Goal: Task Accomplishment & Management: Complete application form

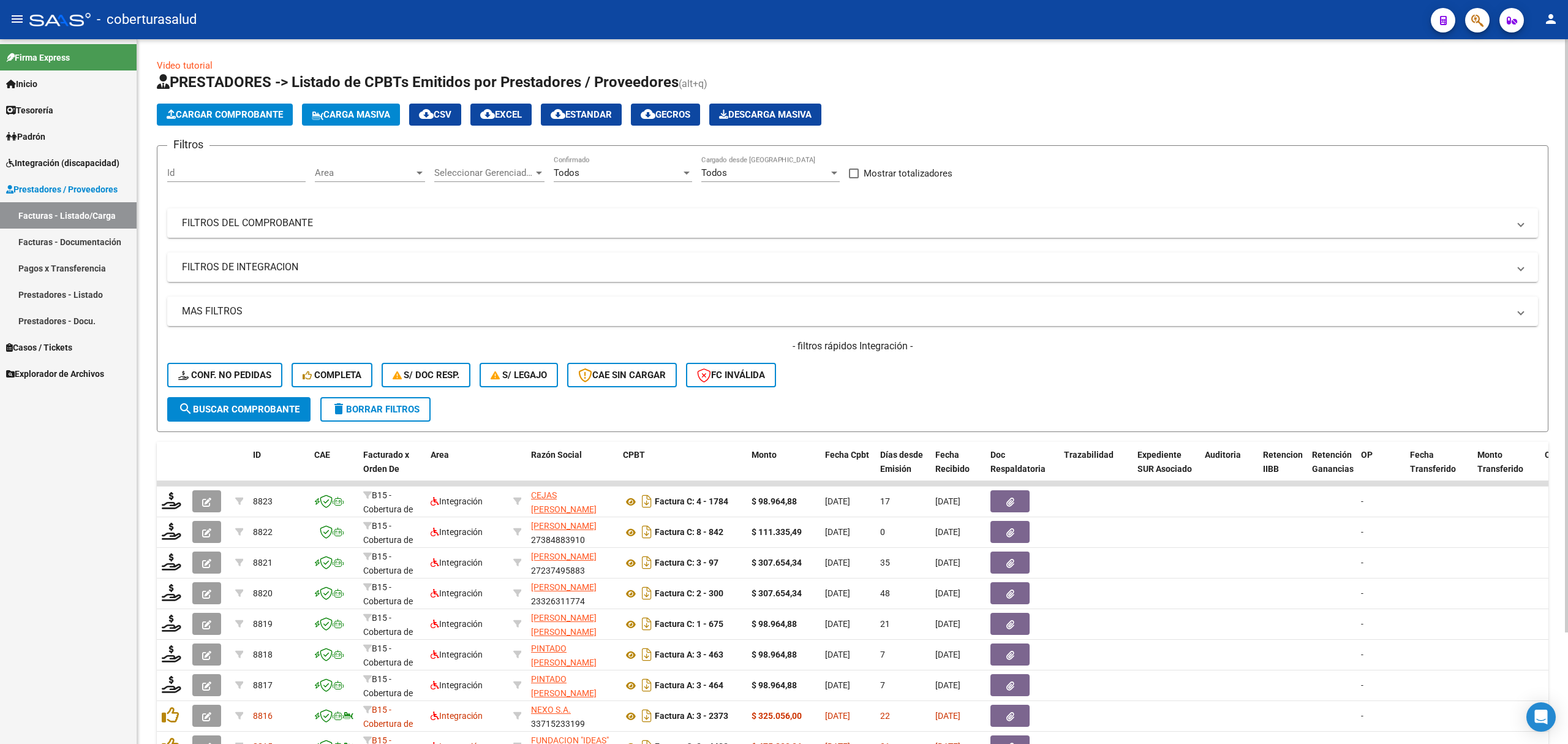
click at [275, 223] on mat-panel-title "FILTROS DEL COMPROBANTE" at bounding box center [845, 223] width 1326 height 13
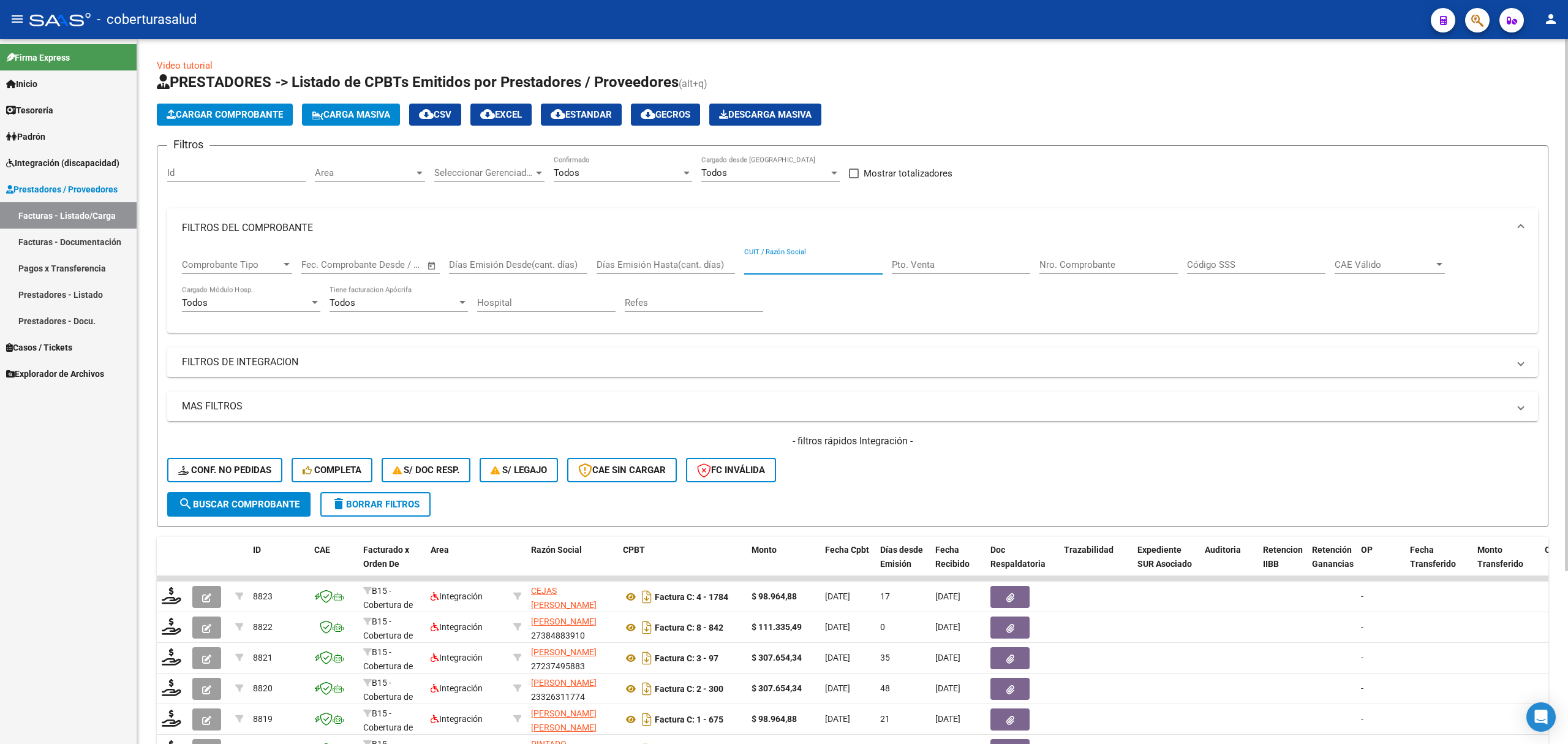
click at [788, 259] on input "CUIT / Razón Social" at bounding box center [814, 265] width 139 height 11
paste input "20295861003"
type input "20295861003"
click at [656, 179] on div "Todos Confirmado" at bounding box center [623, 169] width 139 height 27
click at [601, 179] on span "Todos" at bounding box center [623, 173] width 139 height 27
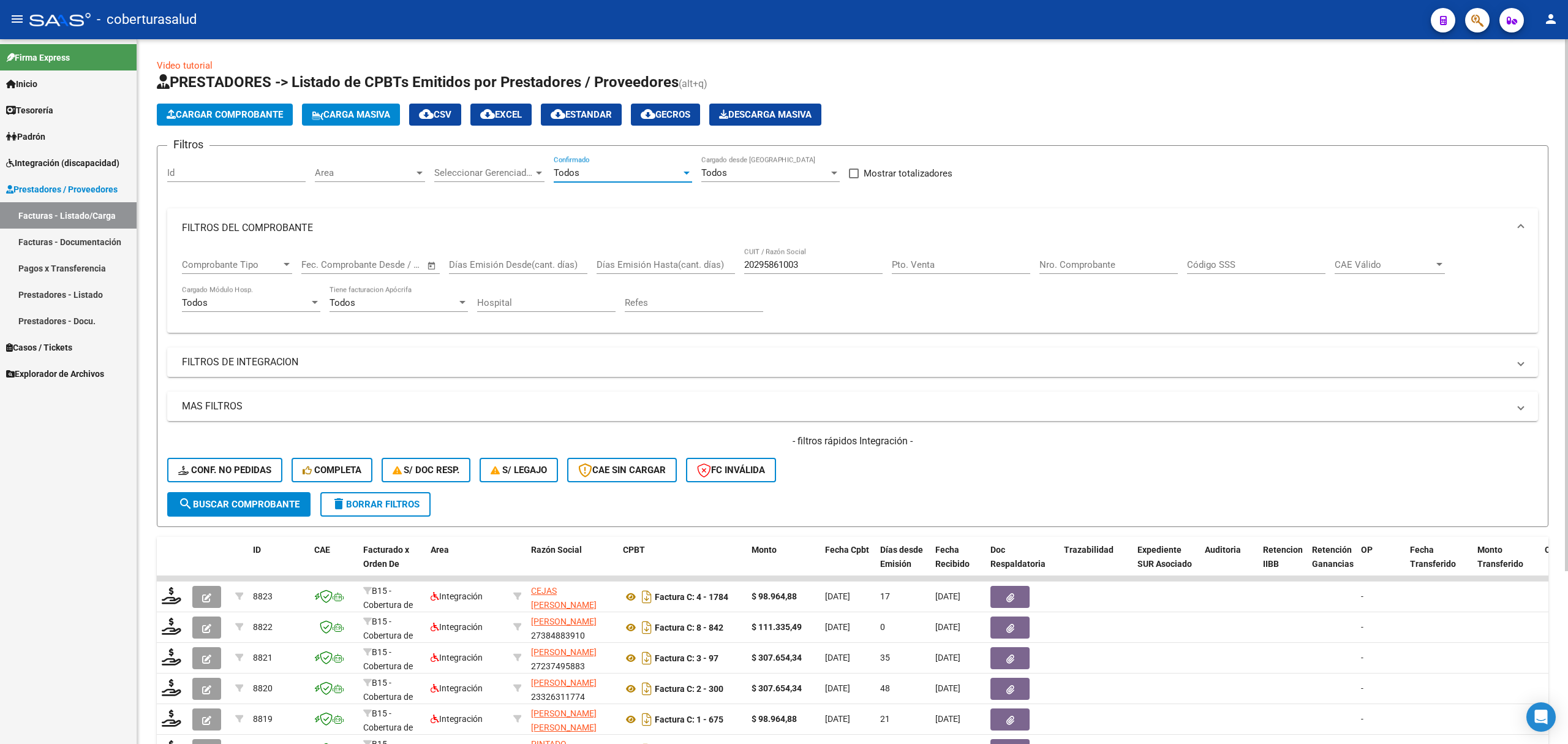
click at [241, 501] on span "search Buscar Comprobante" at bounding box center [239, 504] width 121 height 11
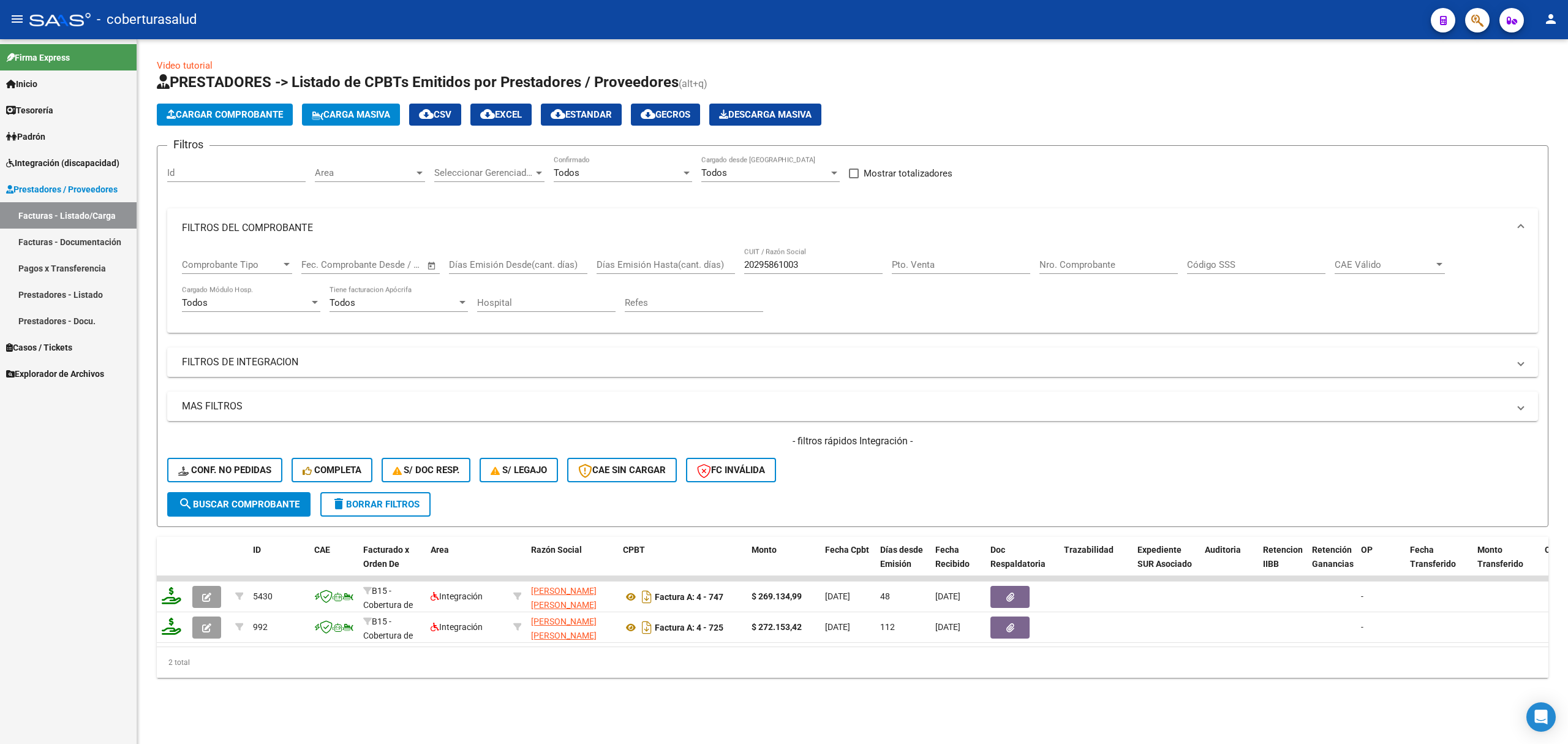
click at [255, 111] on span "Cargar Comprobante" at bounding box center [225, 115] width 117 height 11
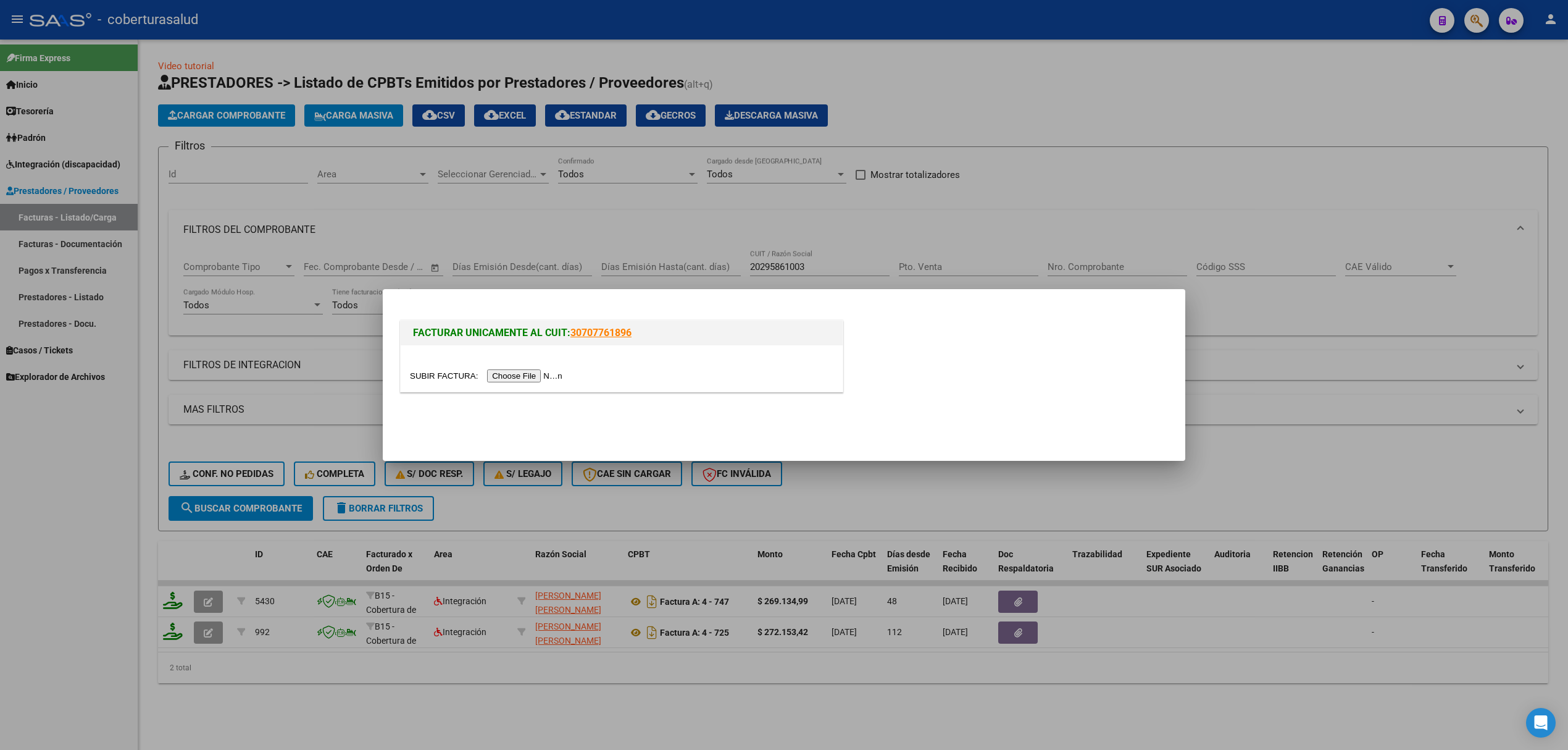
click at [483, 370] on input "file" at bounding box center [488, 376] width 156 height 13
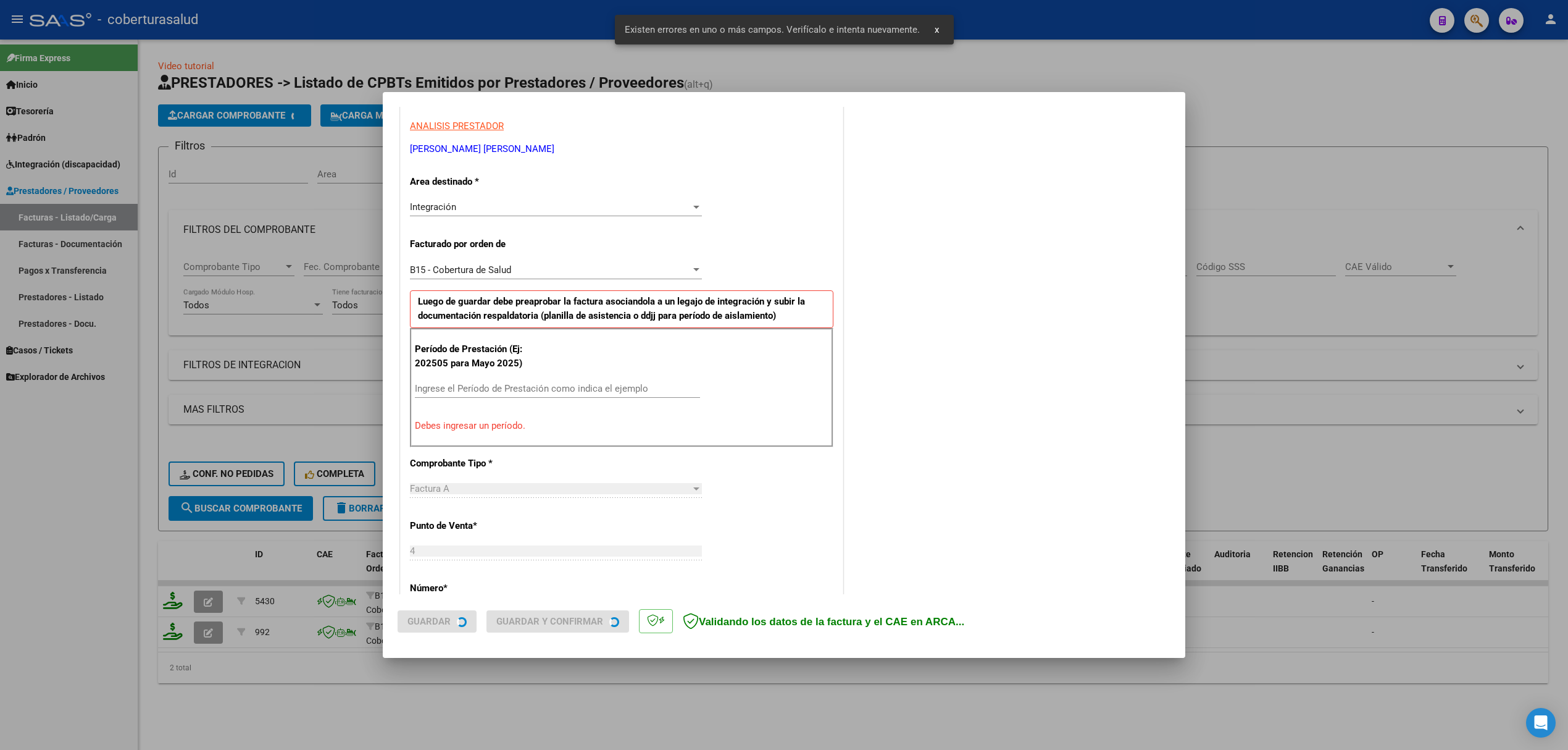
scroll to position [227, 0]
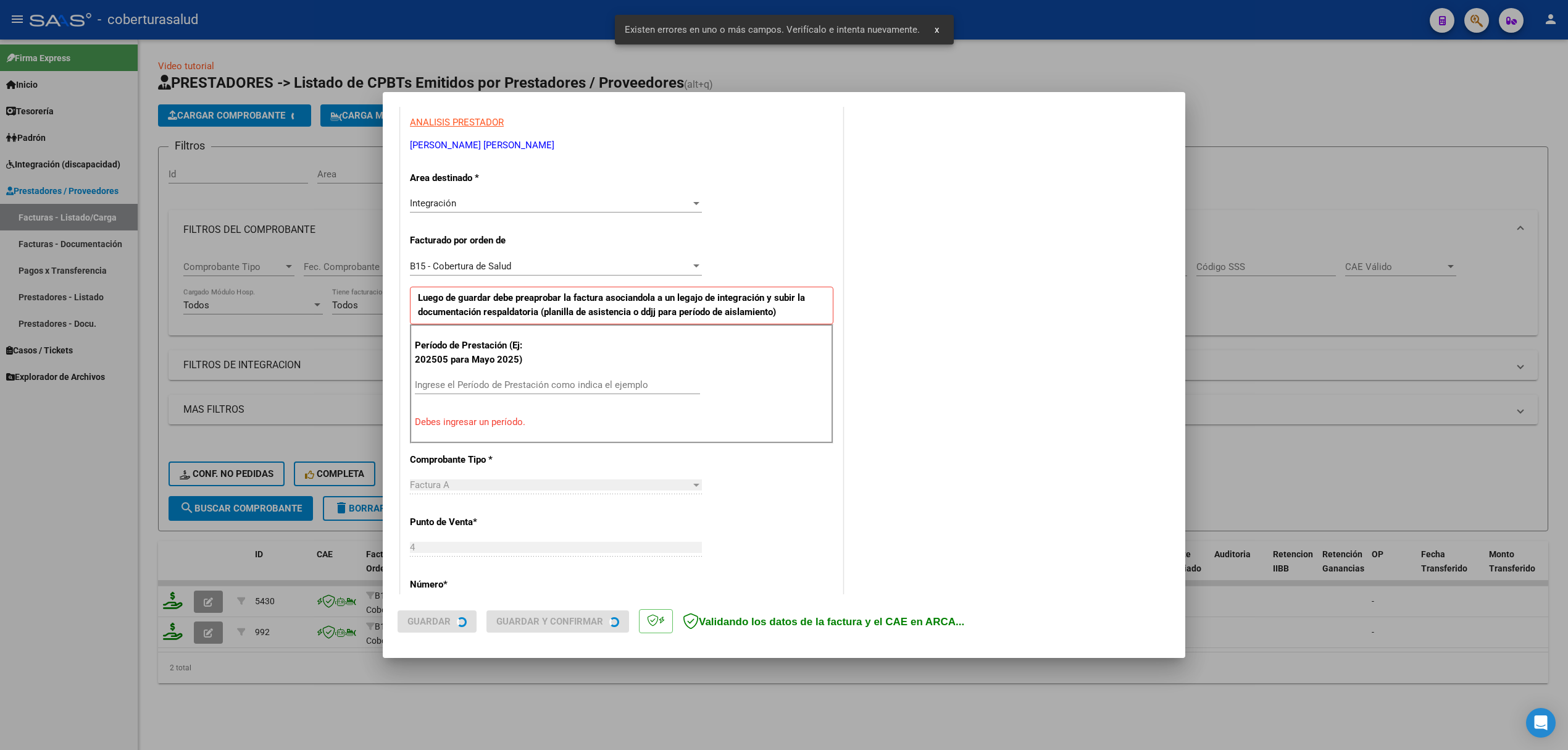
click at [485, 392] on div "Ingrese el Período de Prestación como indica el ejemplo" at bounding box center [558, 385] width 286 height 19
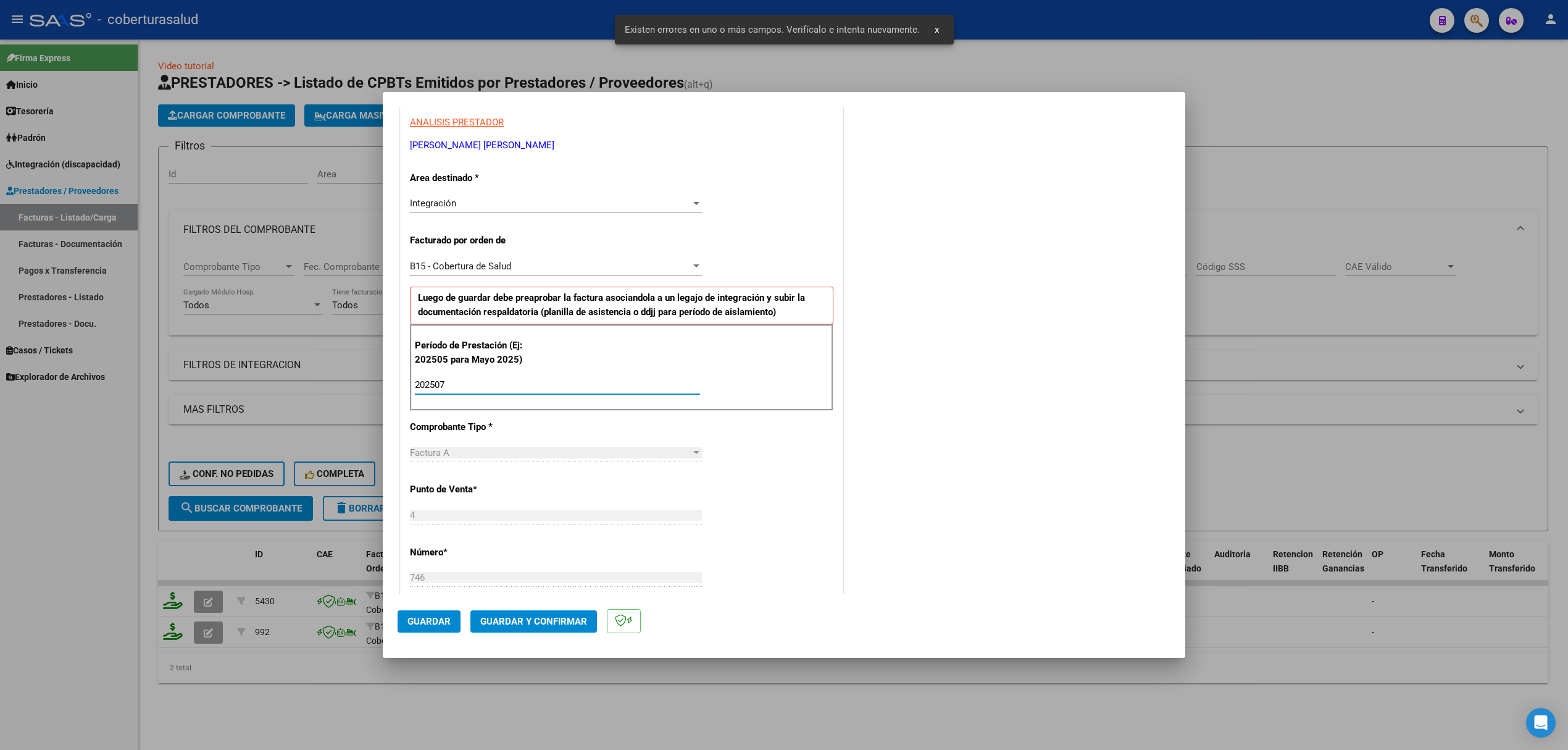
type input "202507"
click at [445, 621] on span "Guardar" at bounding box center [429, 621] width 43 height 11
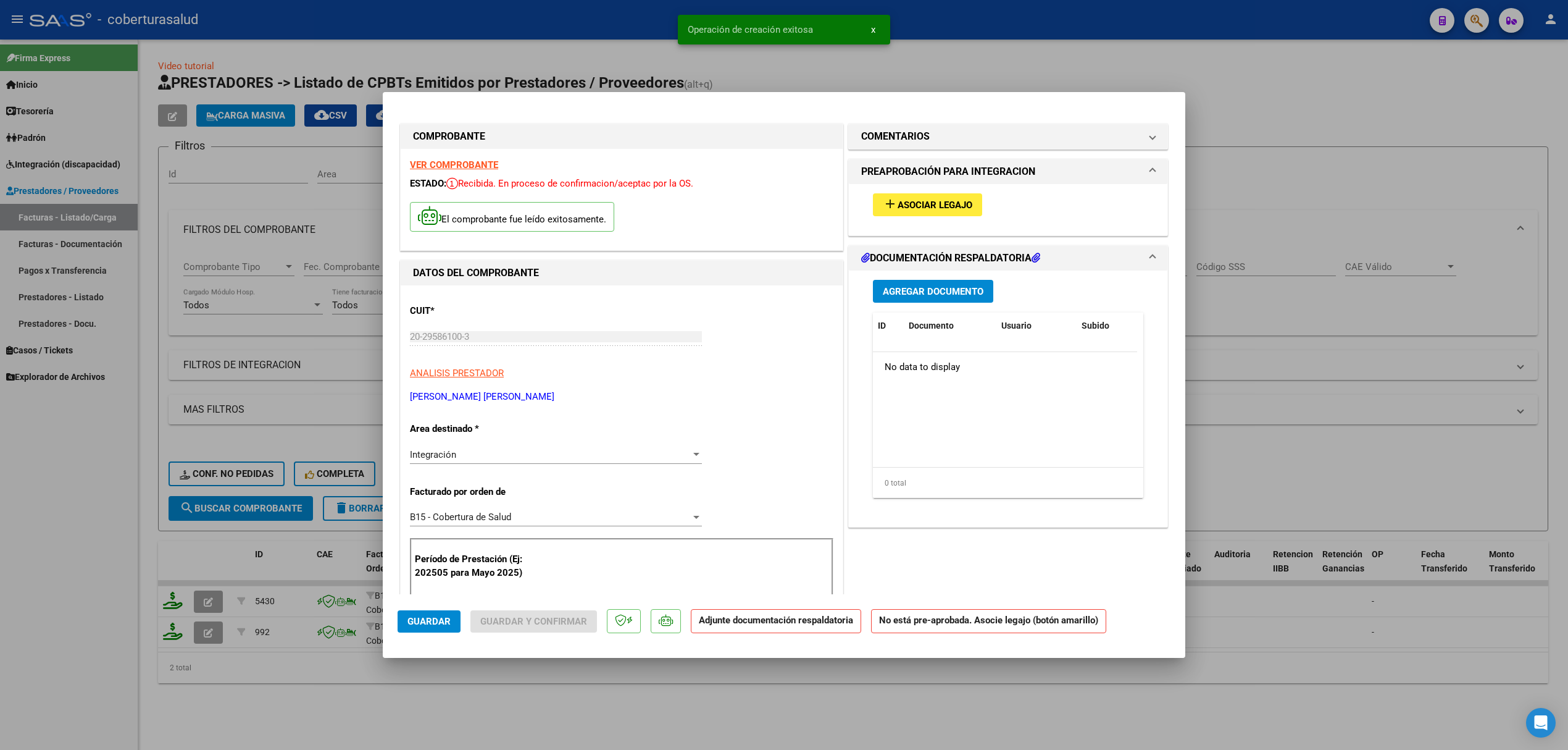
click at [909, 209] on span "Asociar Legajo" at bounding box center [934, 205] width 75 height 11
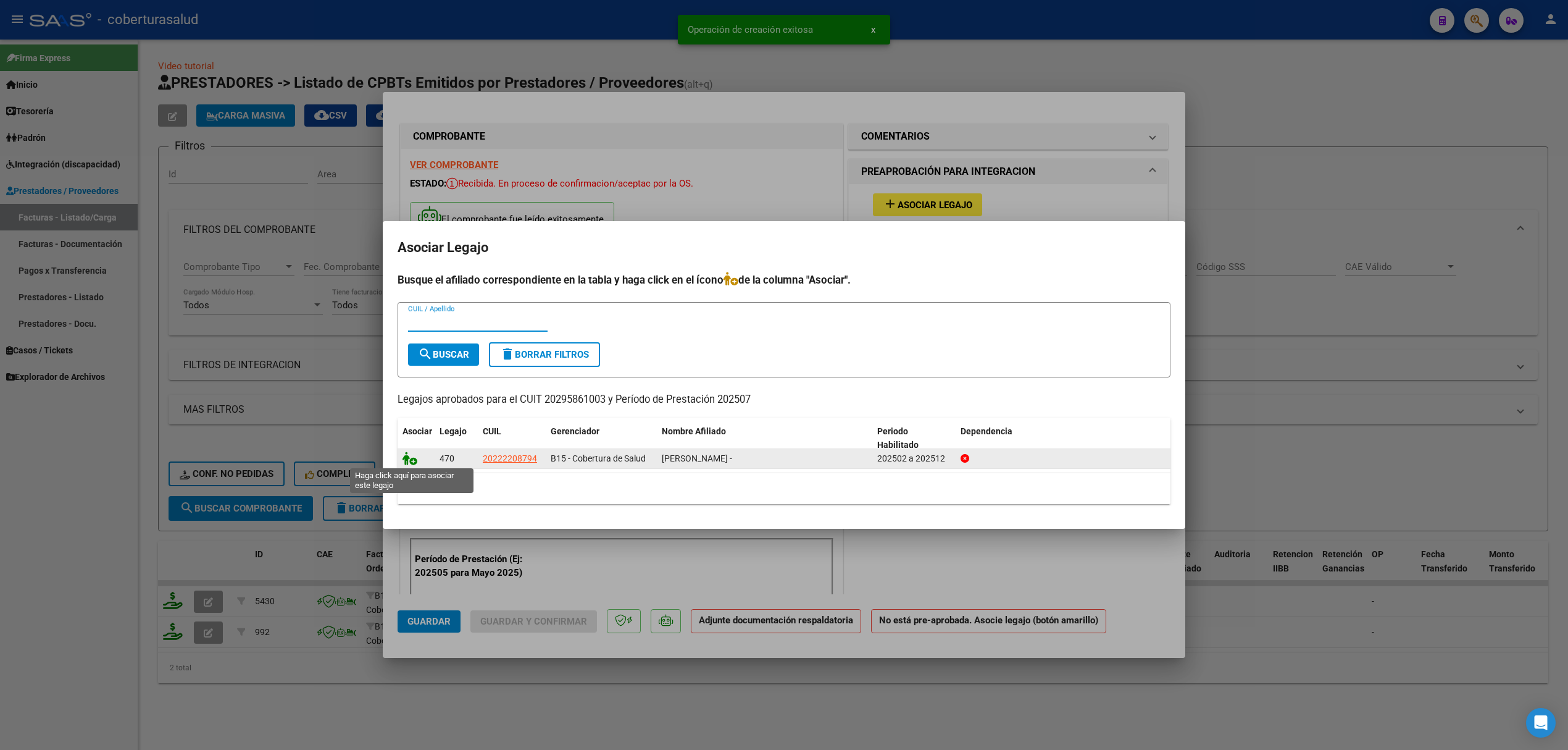
click at [412, 454] on icon at bounding box center [410, 458] width 15 height 13
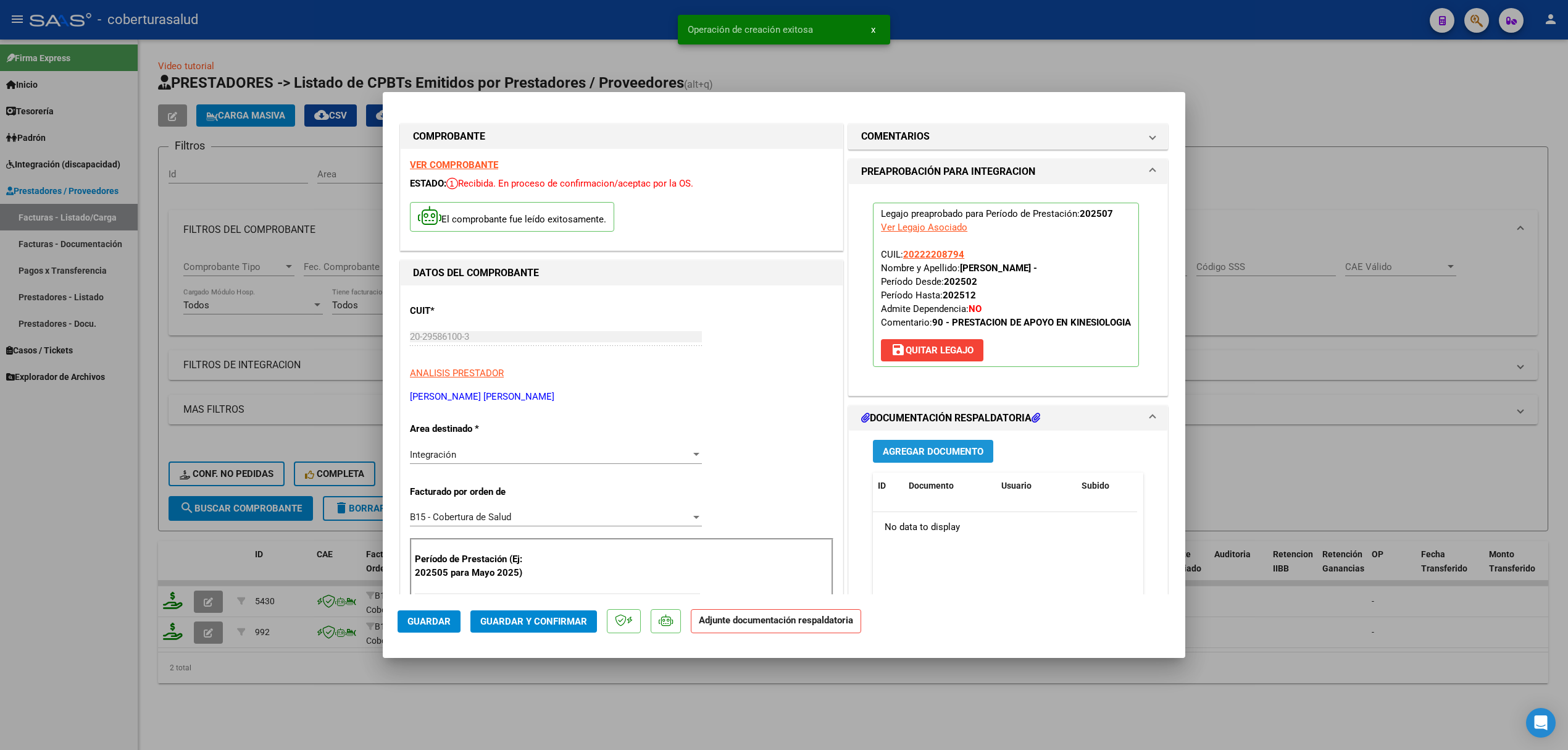
click at [896, 457] on span "Agregar Documento" at bounding box center [933, 451] width 101 height 11
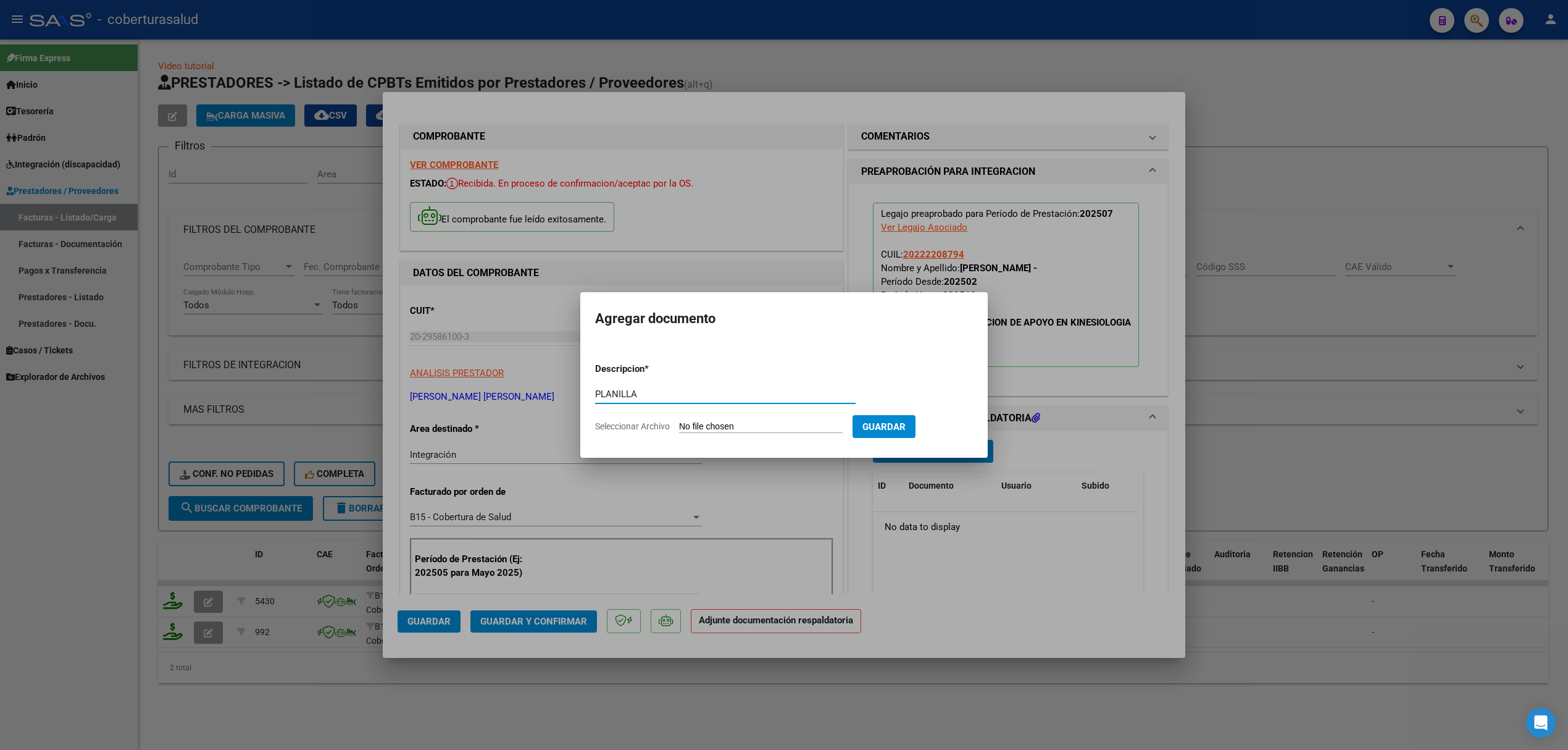
type input "PLANILLA"
click at [779, 430] on input "Seleccionar Archivo" at bounding box center [761, 427] width 164 height 11
type input "C:\fakepath\160783-Fac-A-00004-00000746.pdf"
click at [885, 423] on span "Eliminar" at bounding box center [877, 426] width 42 height 11
click at [715, 425] on input "Seleccionar Archivo" at bounding box center [761, 427] width 164 height 11
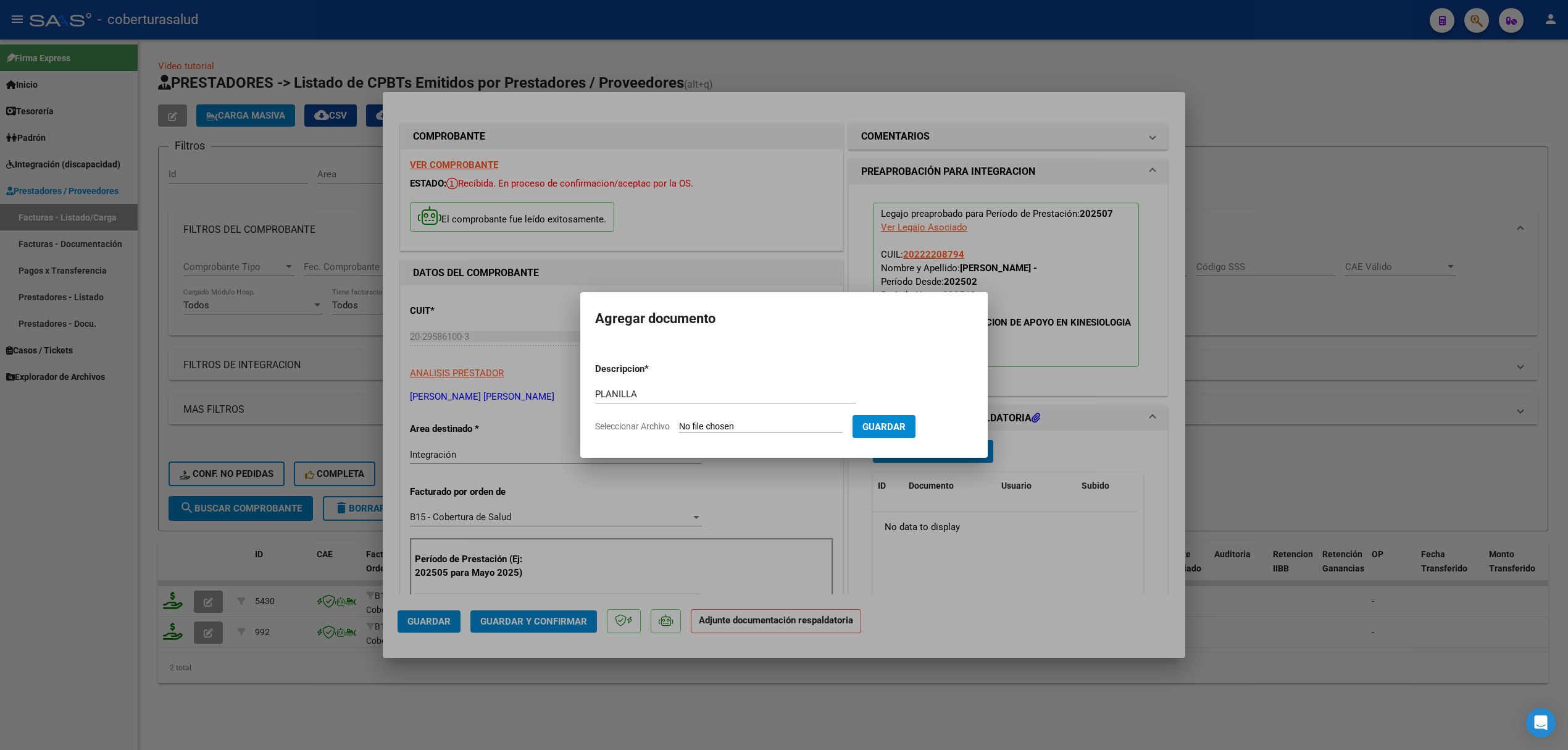
type input "C:\fakepath\_planilla [PERSON_NAME] 3_250922_132505[1] (1).pdf"
click at [971, 427] on span "Guardar" at bounding box center [949, 427] width 43 height 11
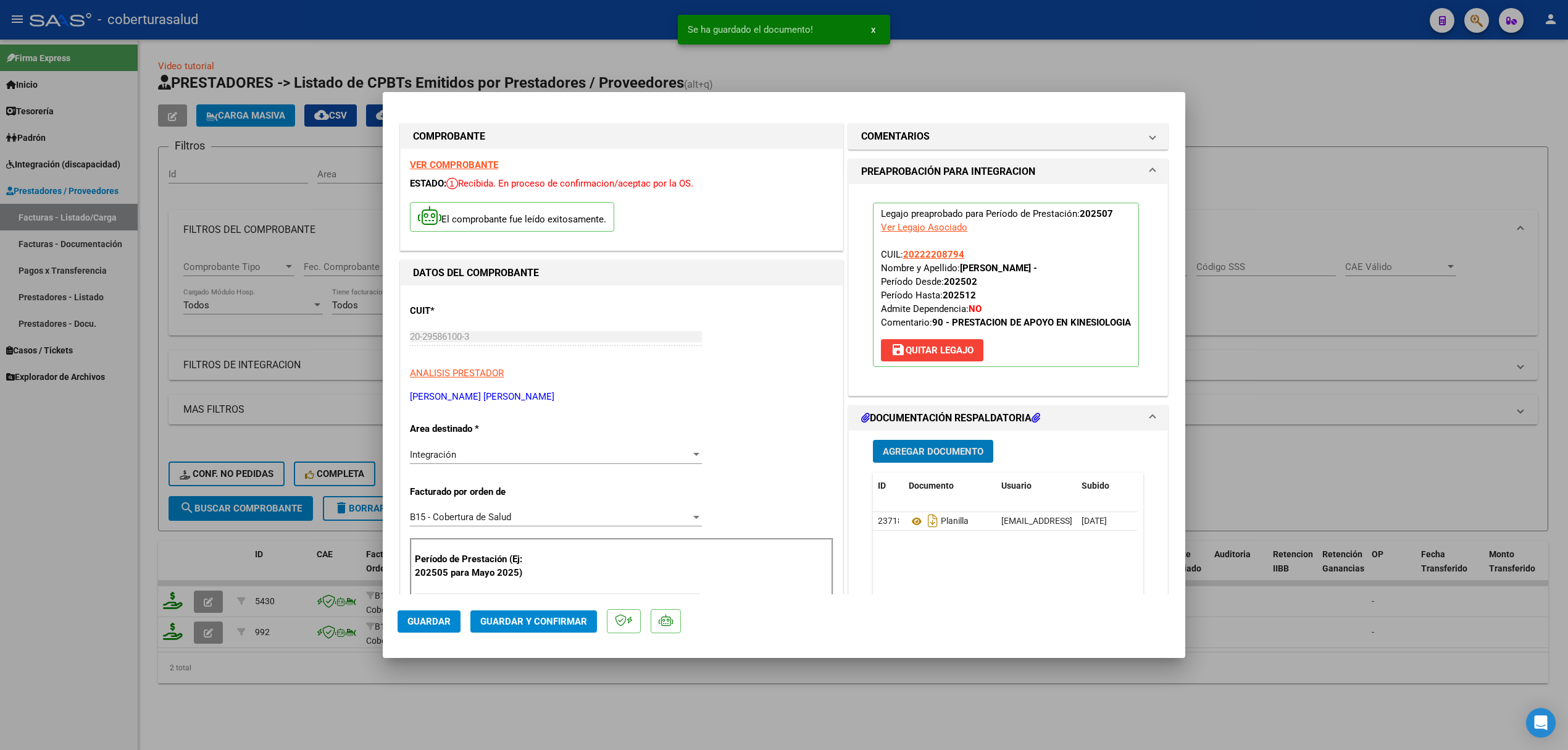
click at [569, 616] on button "Guardar y Confirmar" at bounding box center [533, 621] width 126 height 22
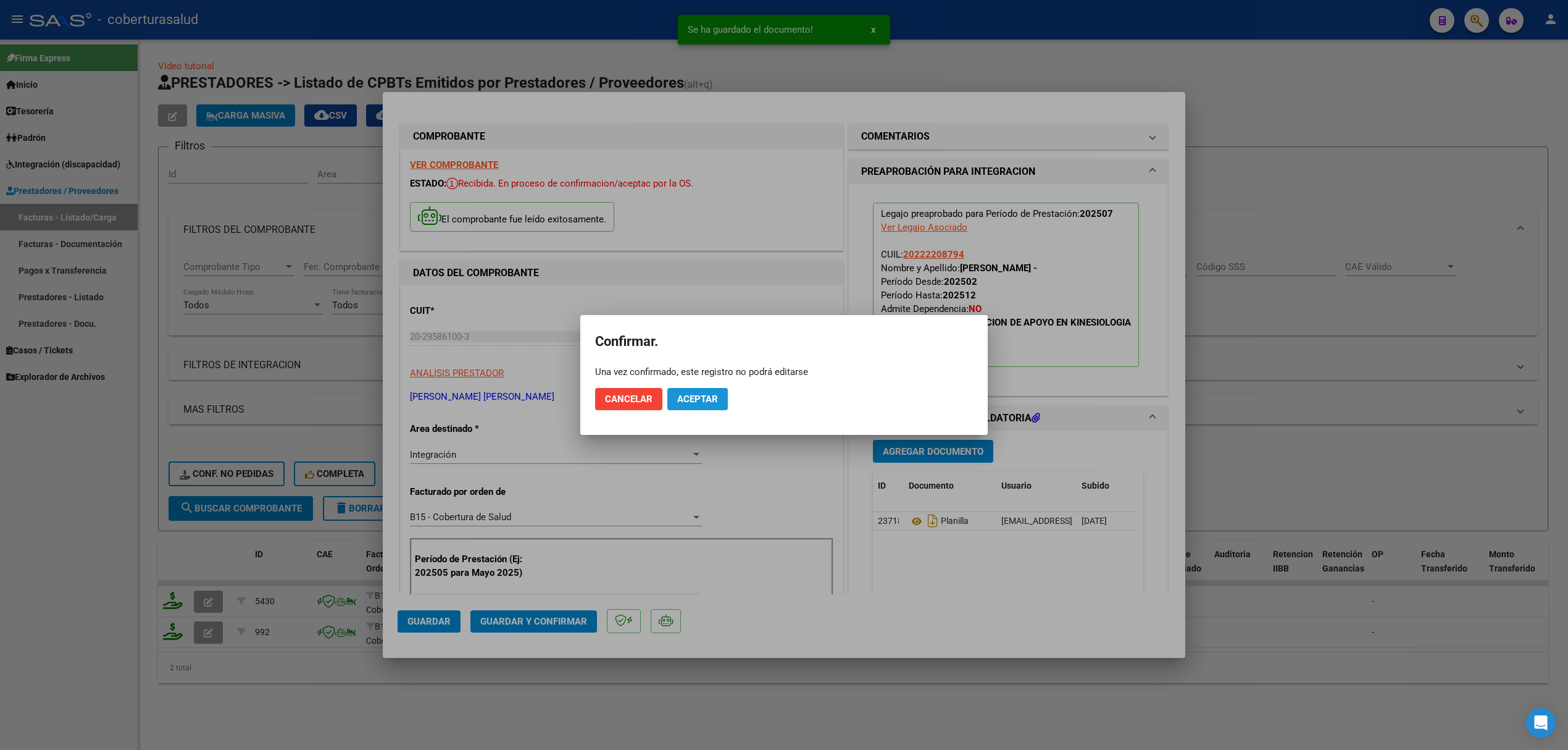
click at [689, 406] on button "Aceptar" at bounding box center [697, 399] width 60 height 22
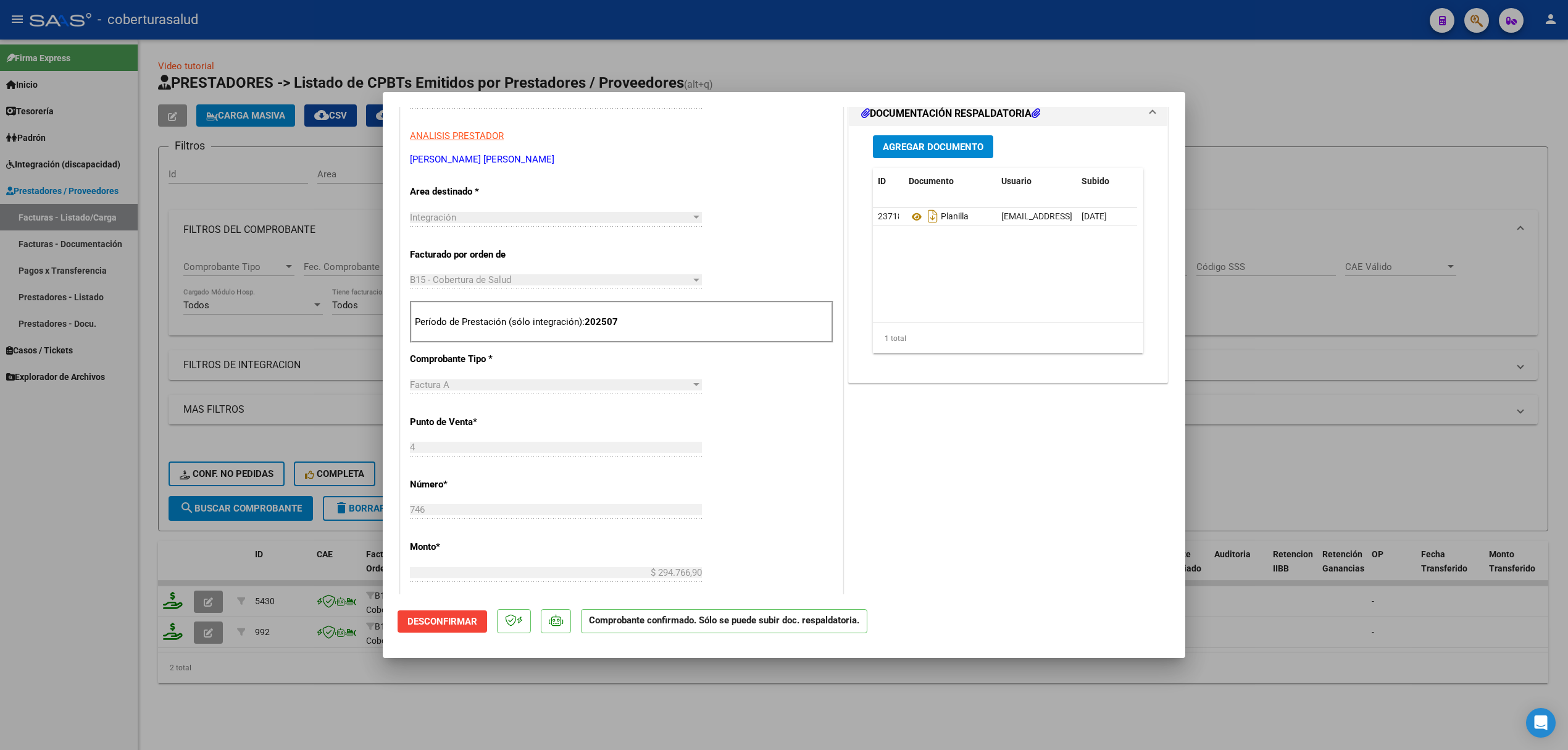
scroll to position [247, 0]
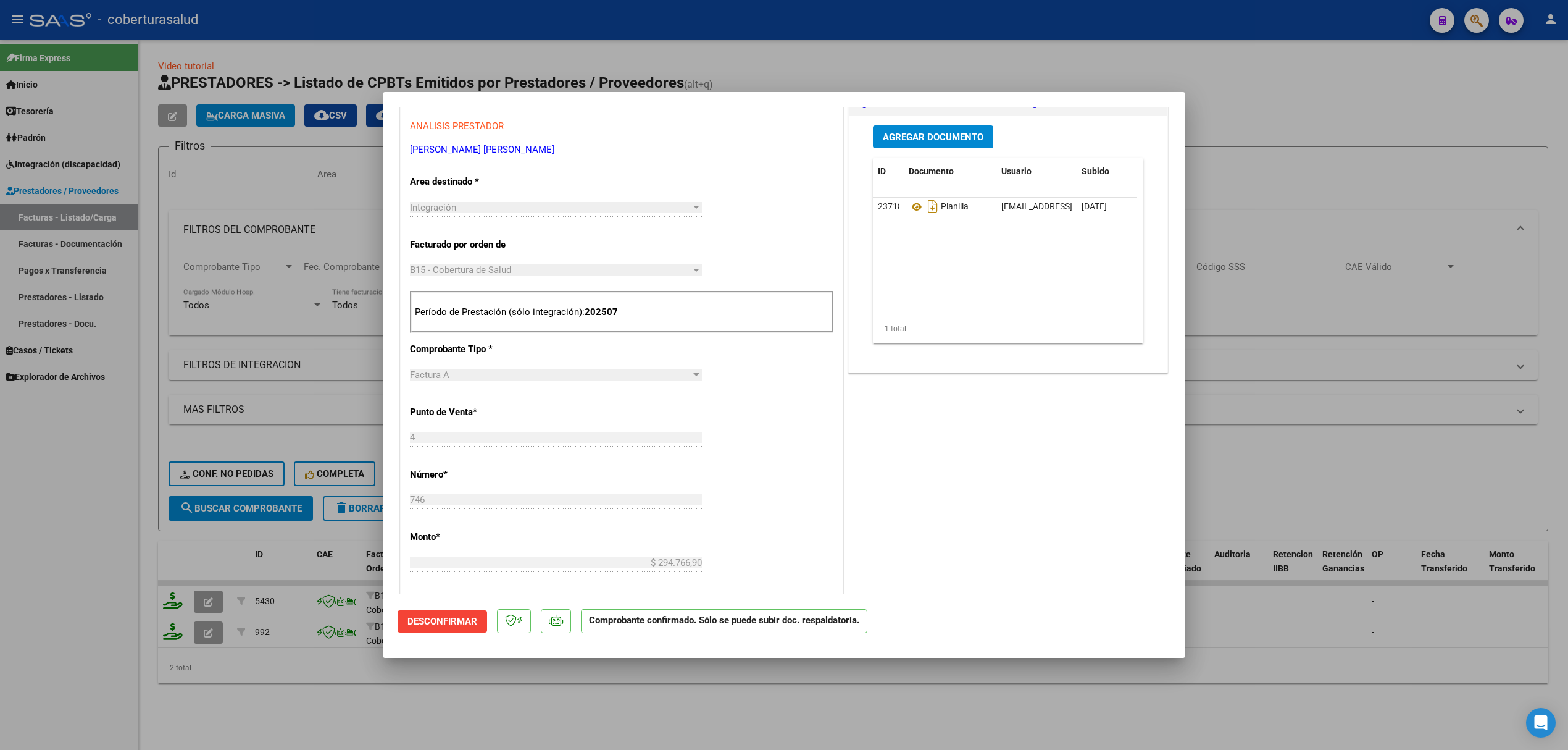
click at [320, 530] on div at bounding box center [784, 375] width 1568 height 750
type input "$ 0,00"
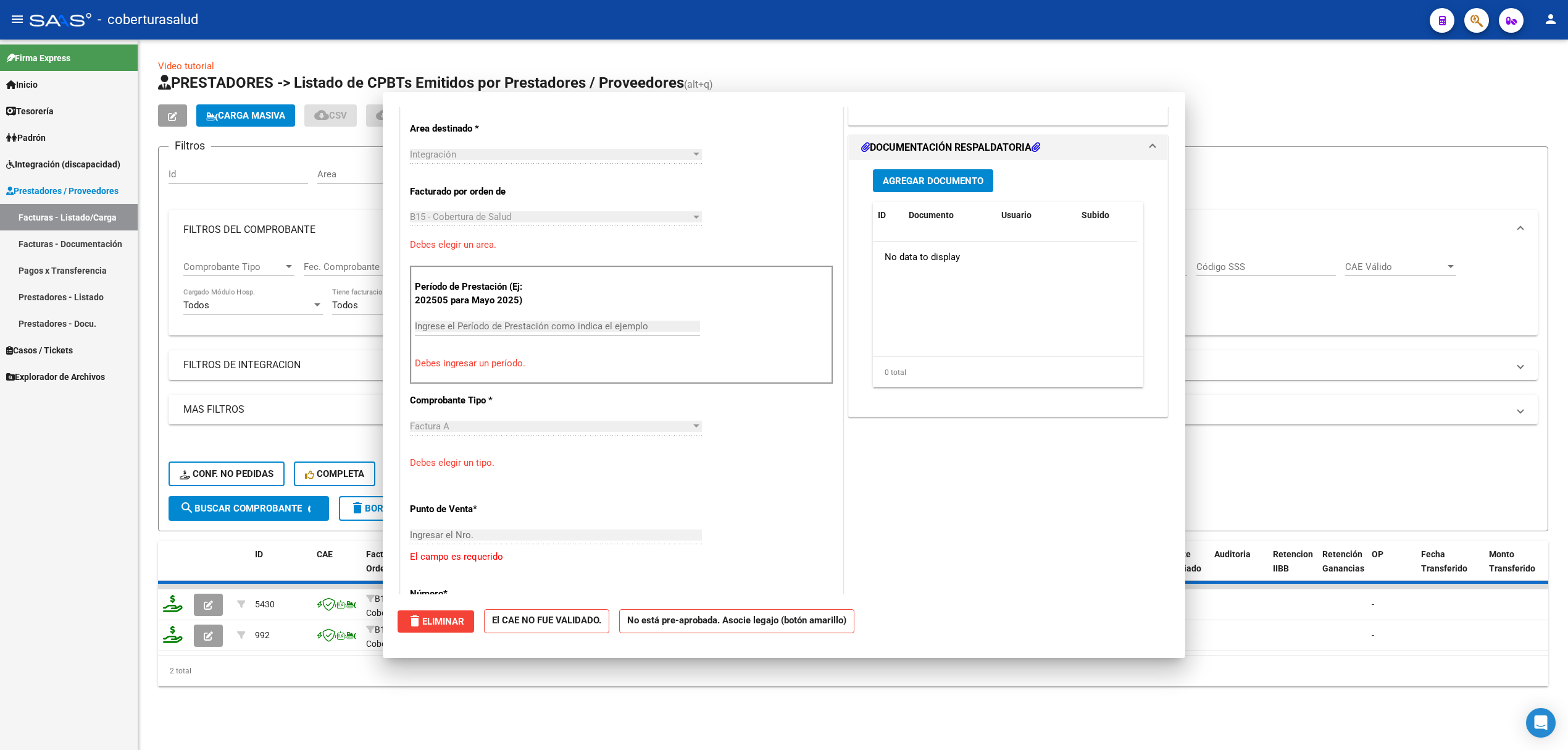
scroll to position [209, 0]
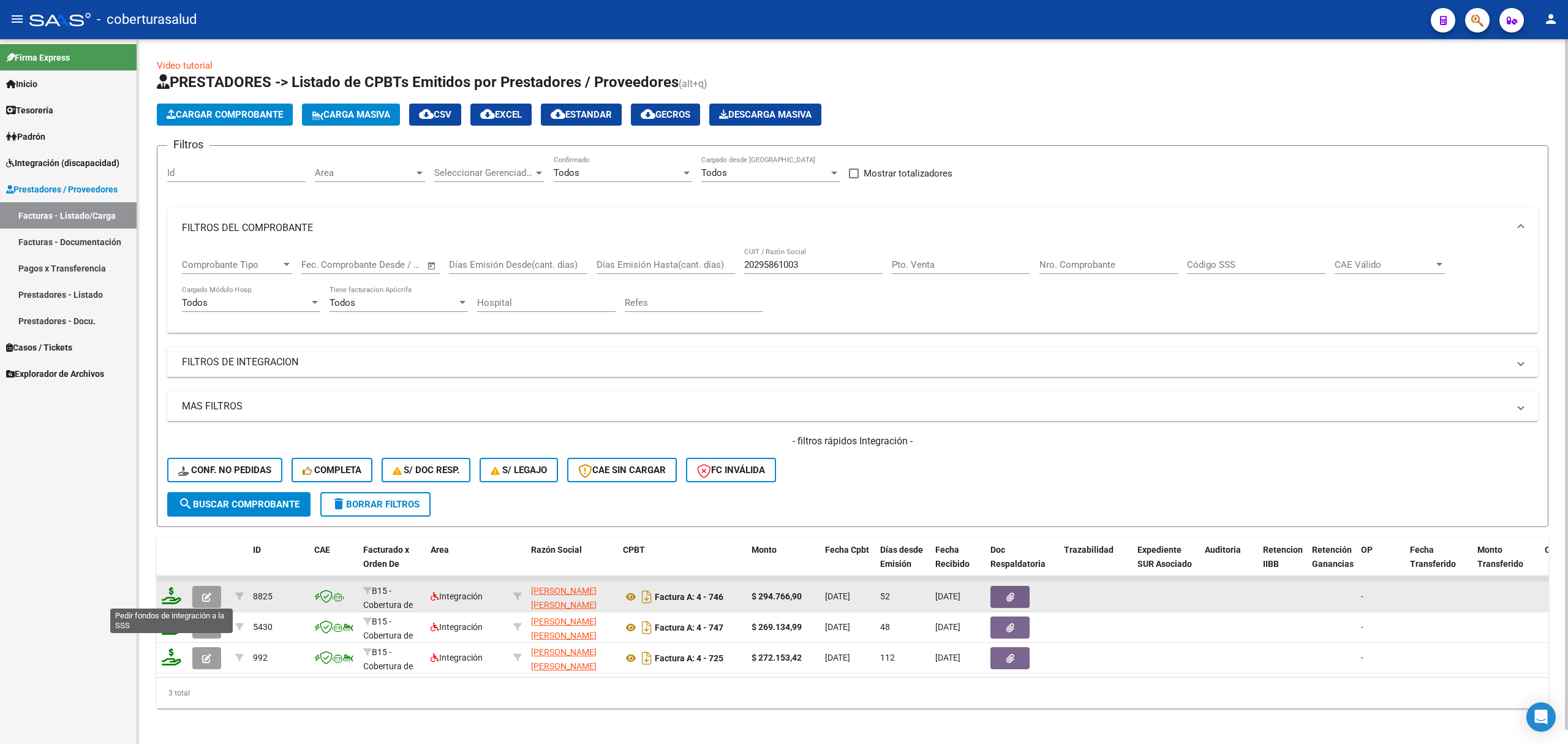
click at [171, 596] on icon at bounding box center [171, 595] width 19 height 17
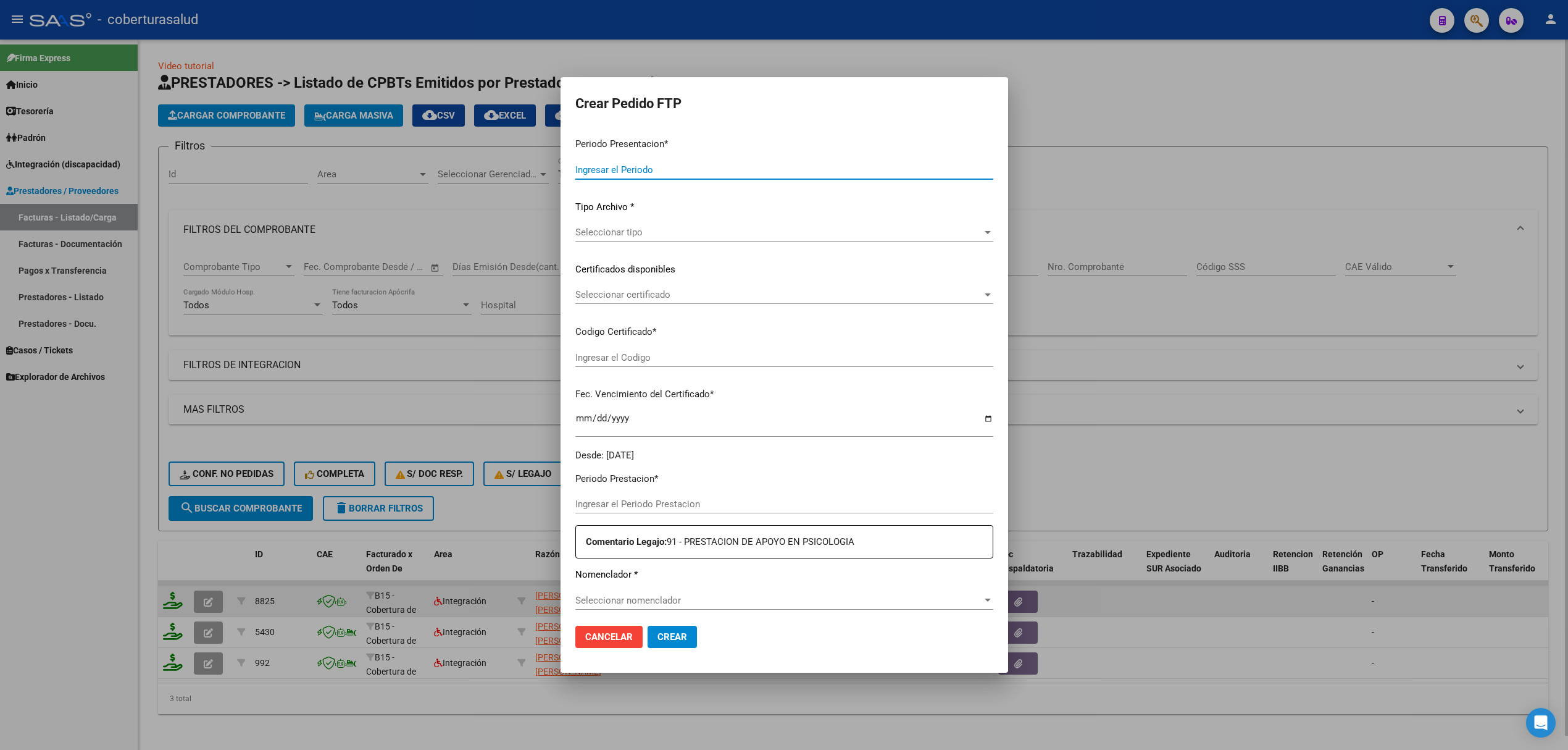
type input "202508"
type input "202507"
type input "$ 294.766,90"
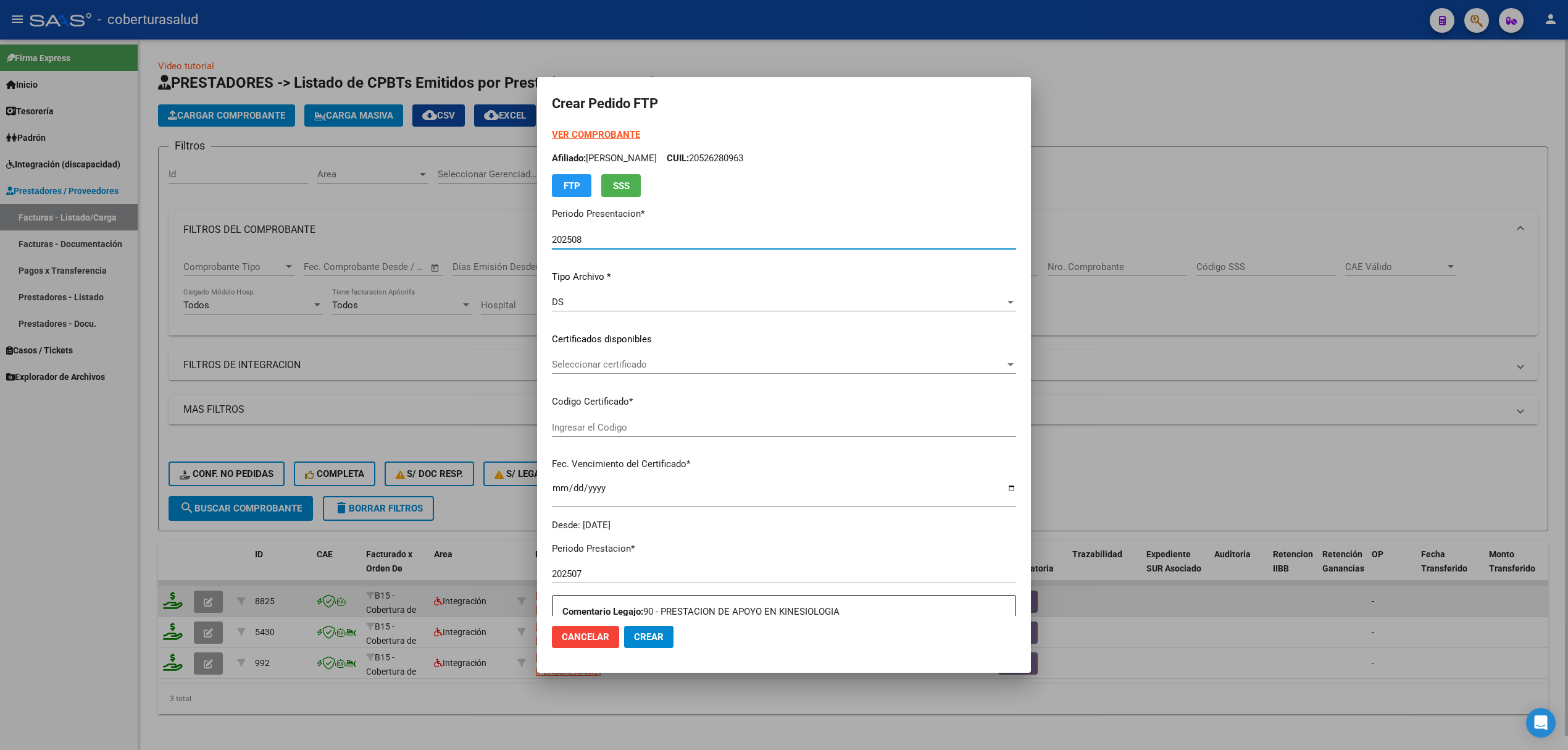
type input "ARG02000222208792019090620290906SAL123"
type input "[DATE]"
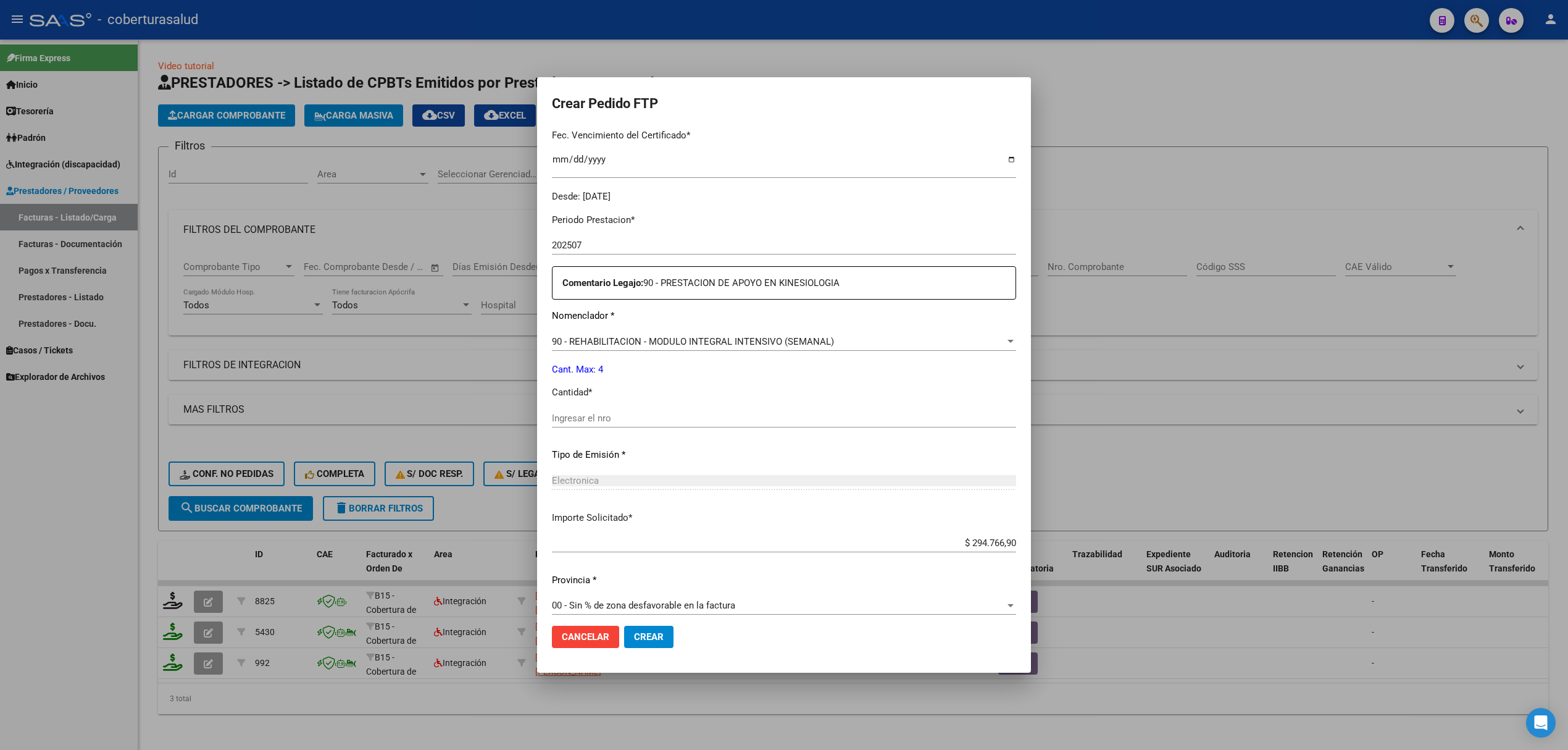
scroll to position [339, 0]
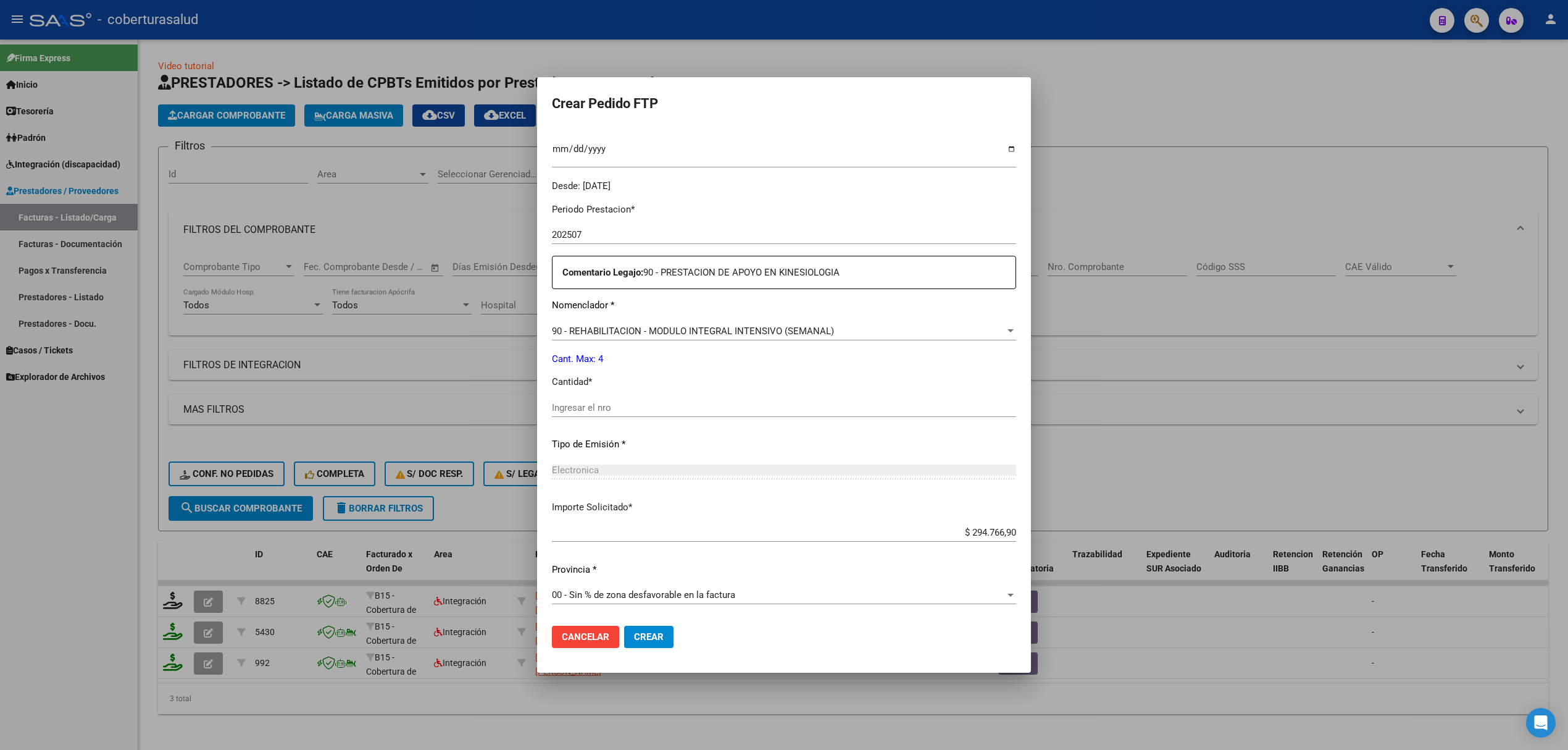
click at [634, 415] on div "Ingresar el nro" at bounding box center [784, 408] width 464 height 19
type input "4"
click at [640, 628] on button "Crear" at bounding box center [649, 636] width 50 height 22
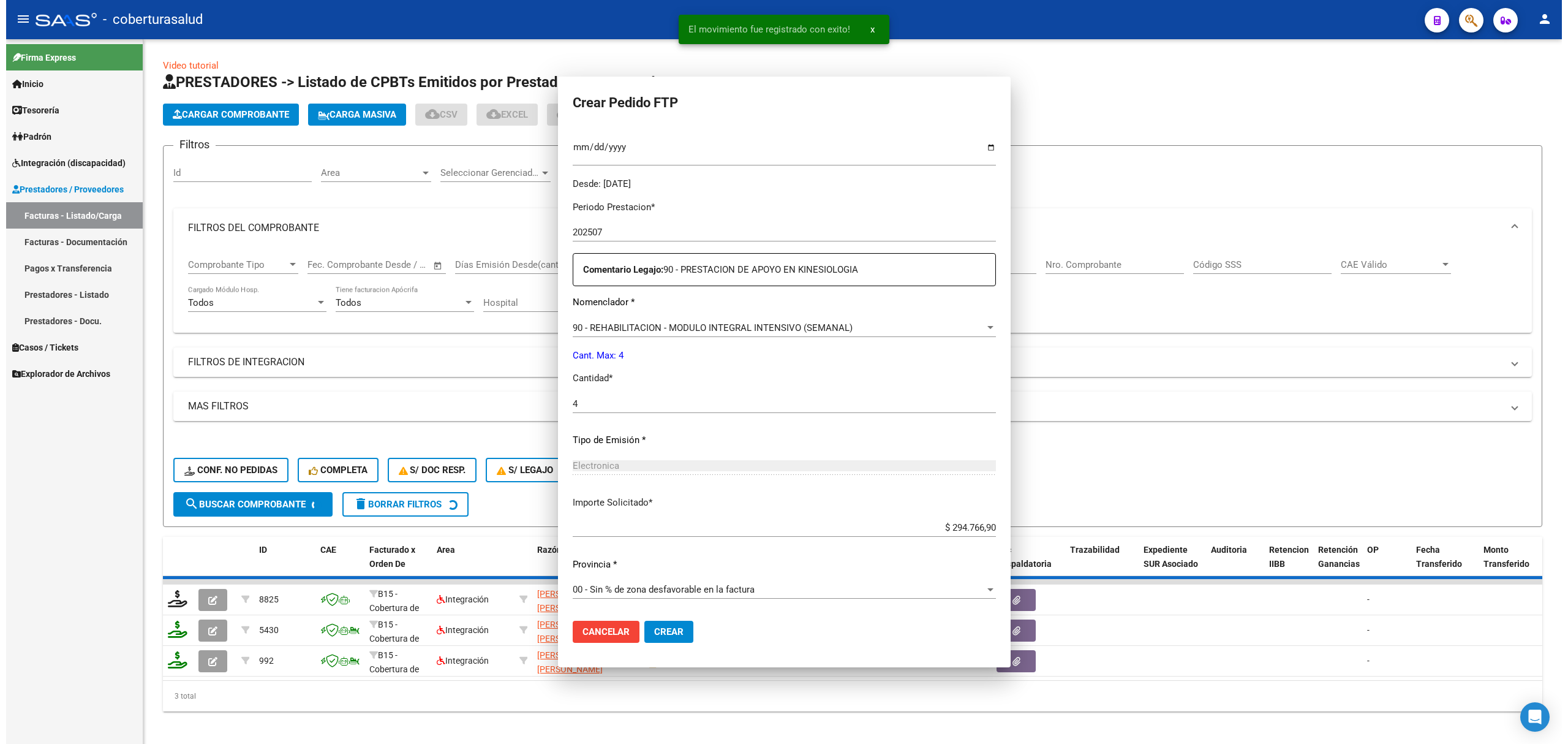
scroll to position [267, 0]
